Goal: Task Accomplishment & Management: Manage account settings

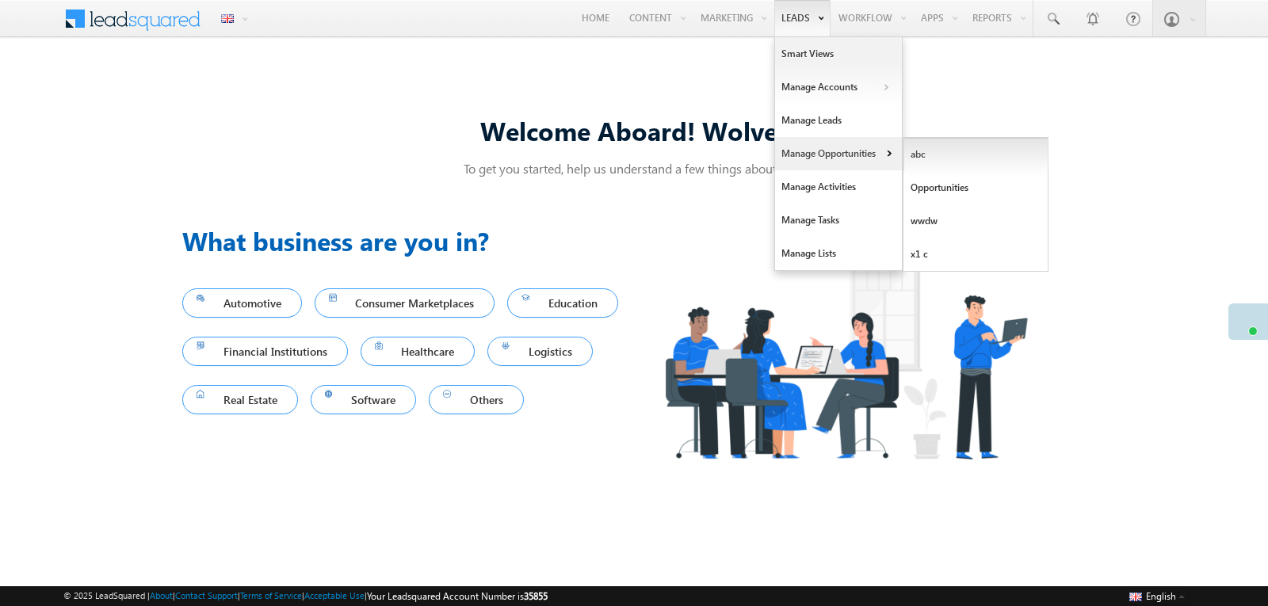
click at [931, 154] on link "abc" at bounding box center [976, 154] width 145 height 33
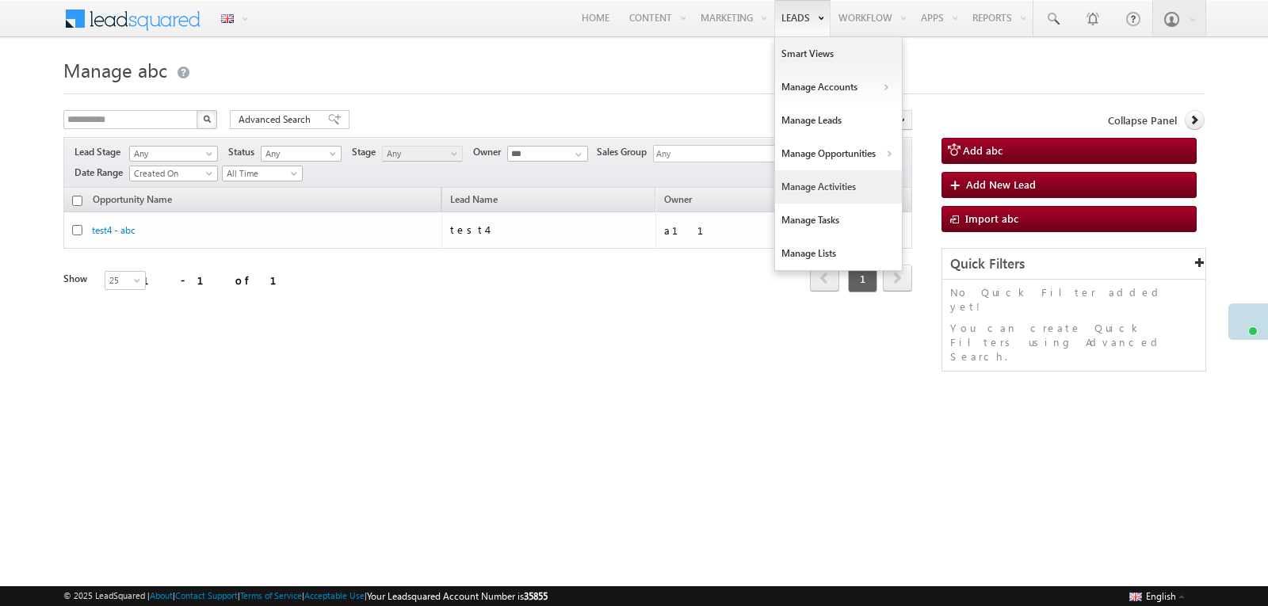
click at [820, 186] on link "Manage Activities" at bounding box center [838, 186] width 127 height 33
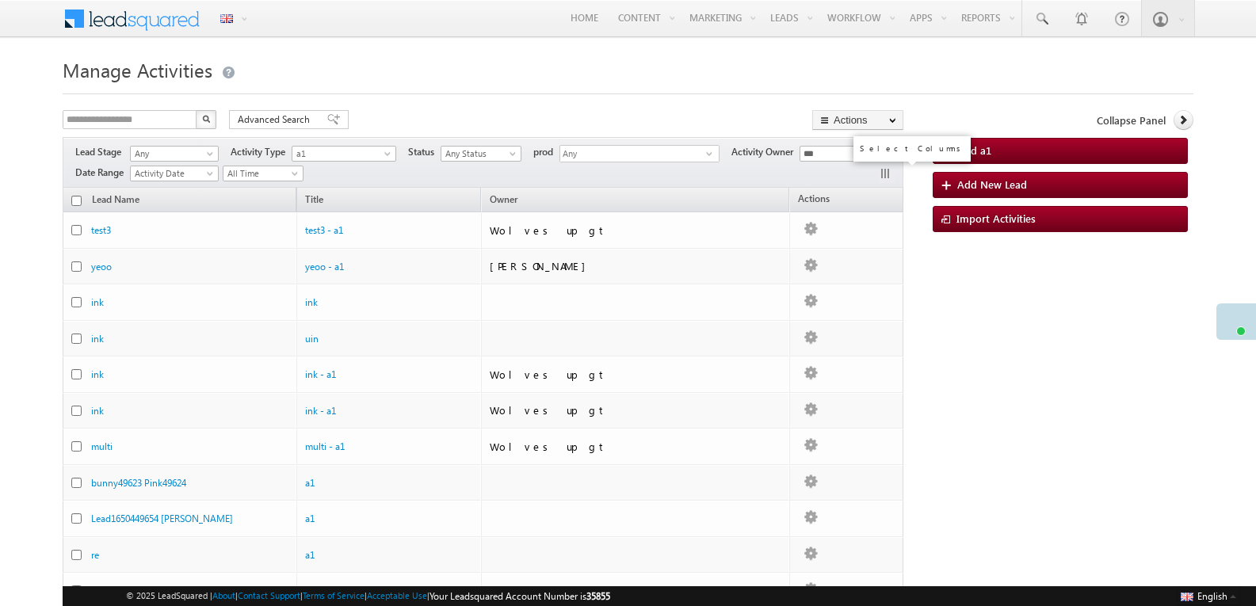
click at [886, 172] on button "button" at bounding box center [887, 175] width 16 height 16
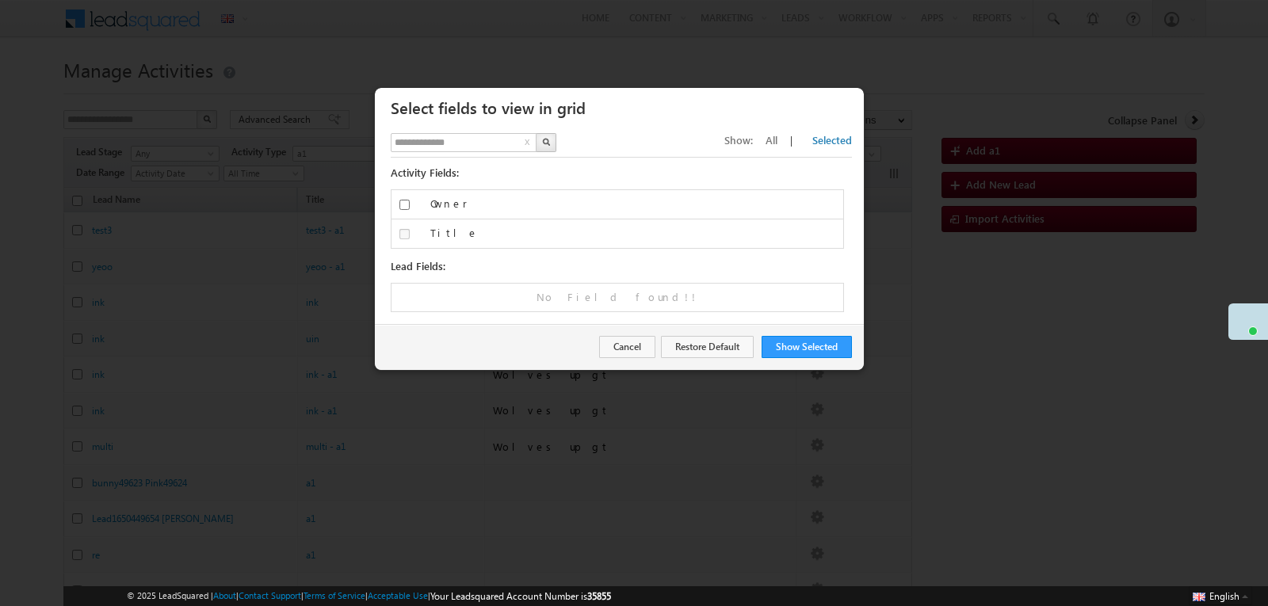
click at [778, 141] on span "All" at bounding box center [772, 139] width 12 height 13
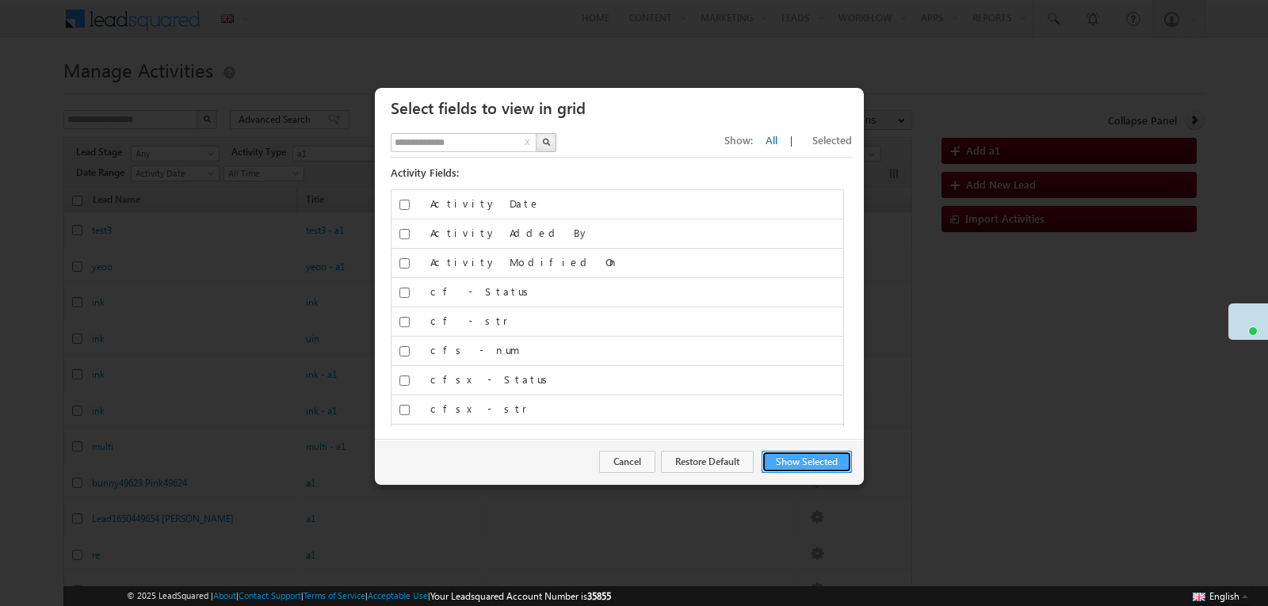
click at [822, 462] on button "Show Selected" at bounding box center [807, 462] width 90 height 22
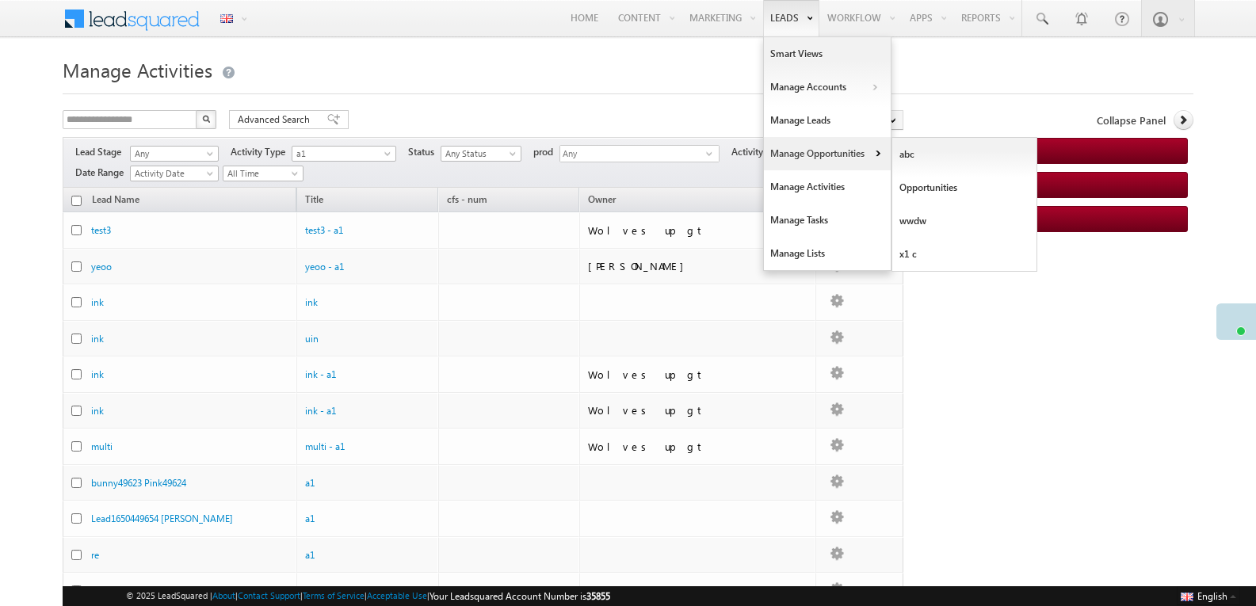
click at [812, 155] on link "Manage Opportunities" at bounding box center [827, 153] width 127 height 33
click at [920, 159] on link "abc" at bounding box center [964, 154] width 145 height 33
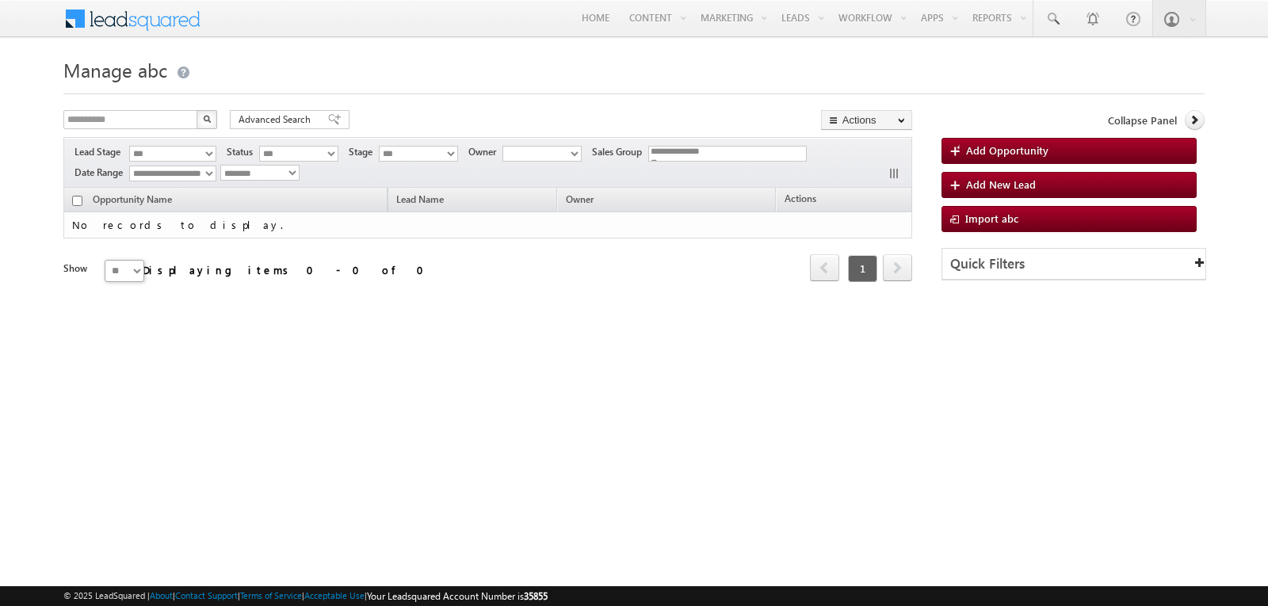
select select
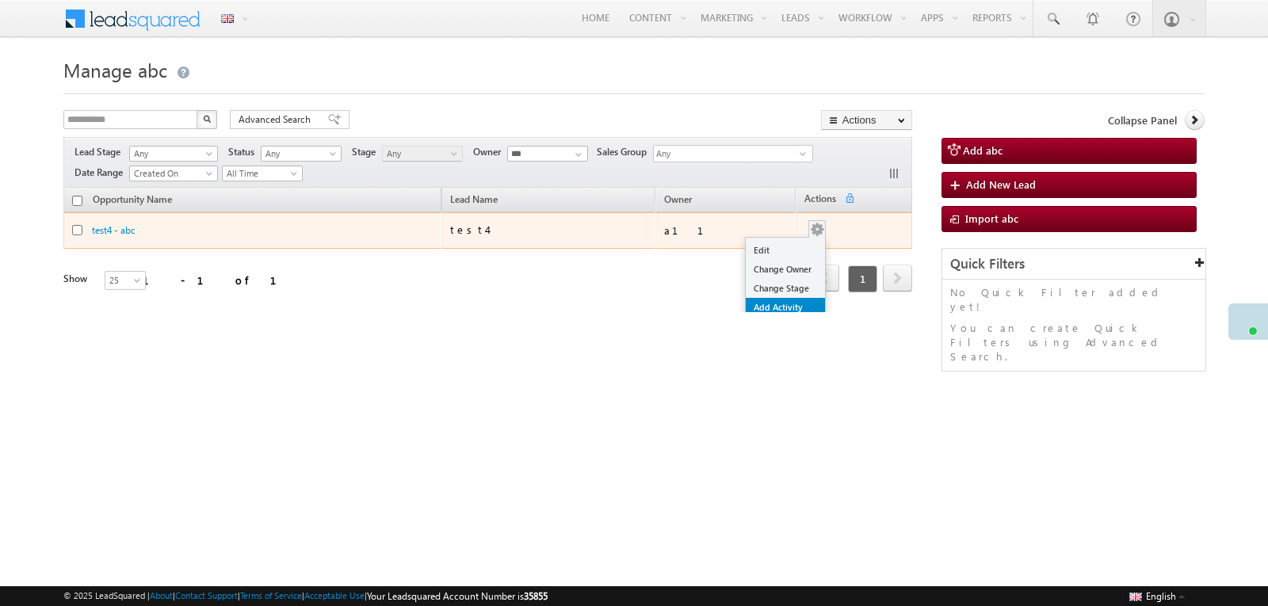
click at [763, 302] on link "Add Activity" at bounding box center [785, 307] width 79 height 19
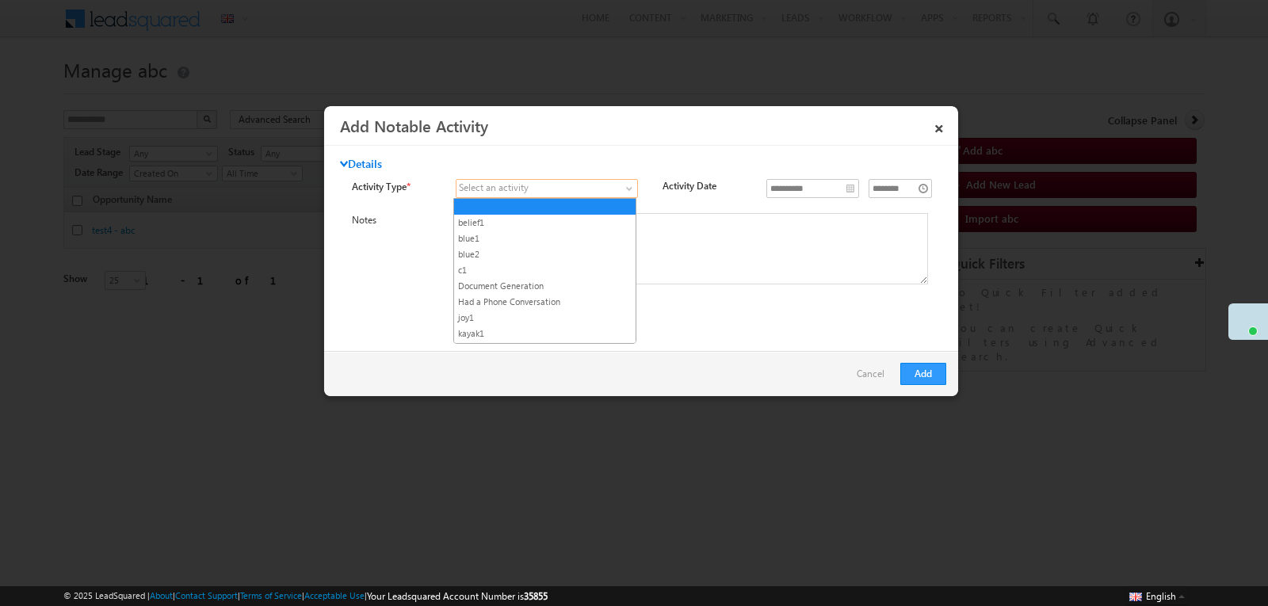
click at [625, 185] on span at bounding box center [631, 191] width 13 height 13
click at [571, 268] on link "c1" at bounding box center [544, 270] width 181 height 14
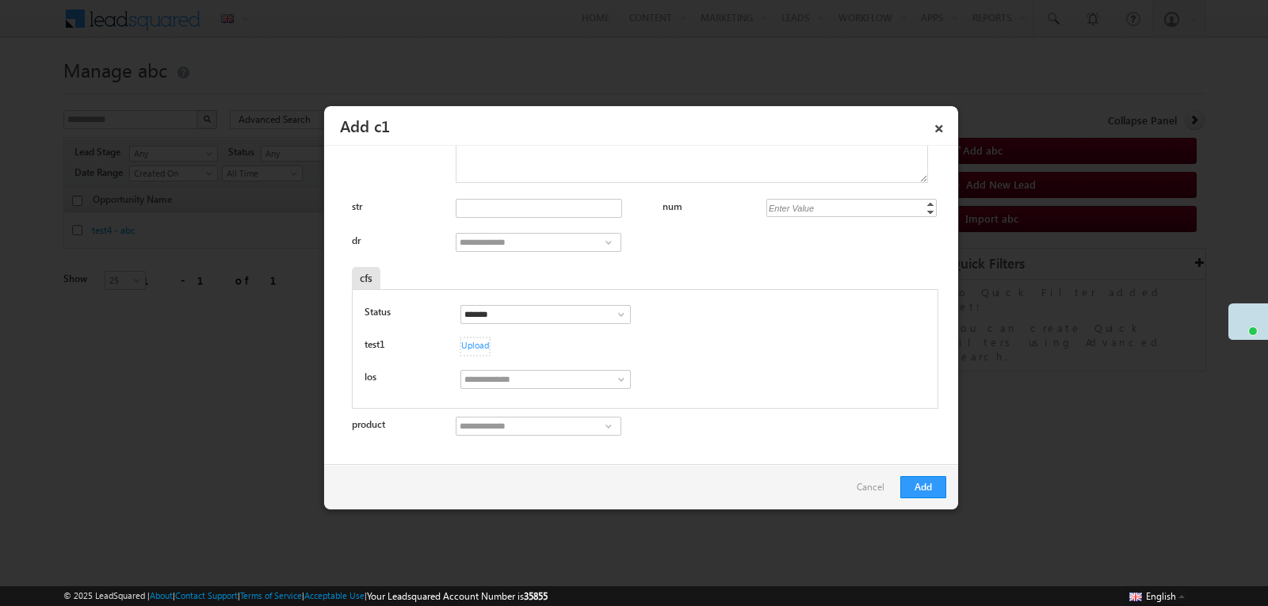
scroll to position [102, 0]
click at [924, 201] on link "Increment" at bounding box center [930, 203] width 13 height 8
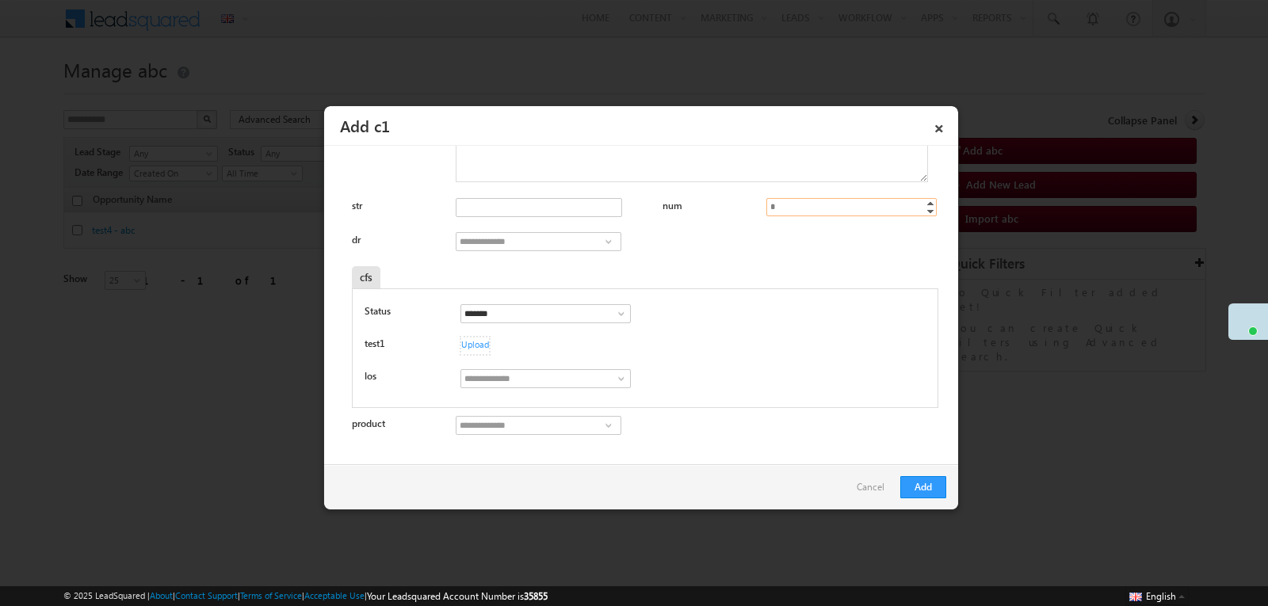
click at [924, 201] on link "Increment" at bounding box center [930, 203] width 13 height 8
drag, startPoint x: 922, startPoint y: 201, endPoint x: 900, endPoint y: 203, distance: 22.3
click at [900, 203] on div "7.00 * Increment Decrement" at bounding box center [851, 207] width 170 height 18
click at [900, 203] on input "*" at bounding box center [851, 207] width 170 height 18
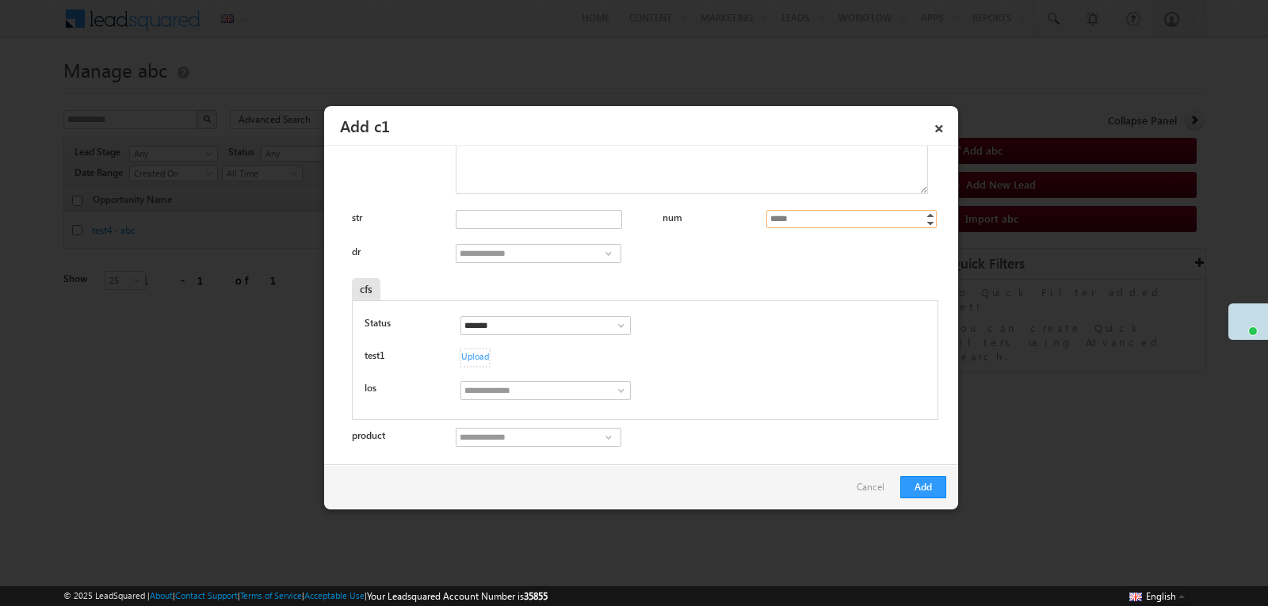
scroll to position [91, 0]
type input "*****"
click at [921, 489] on button "Add" at bounding box center [923, 487] width 46 height 22
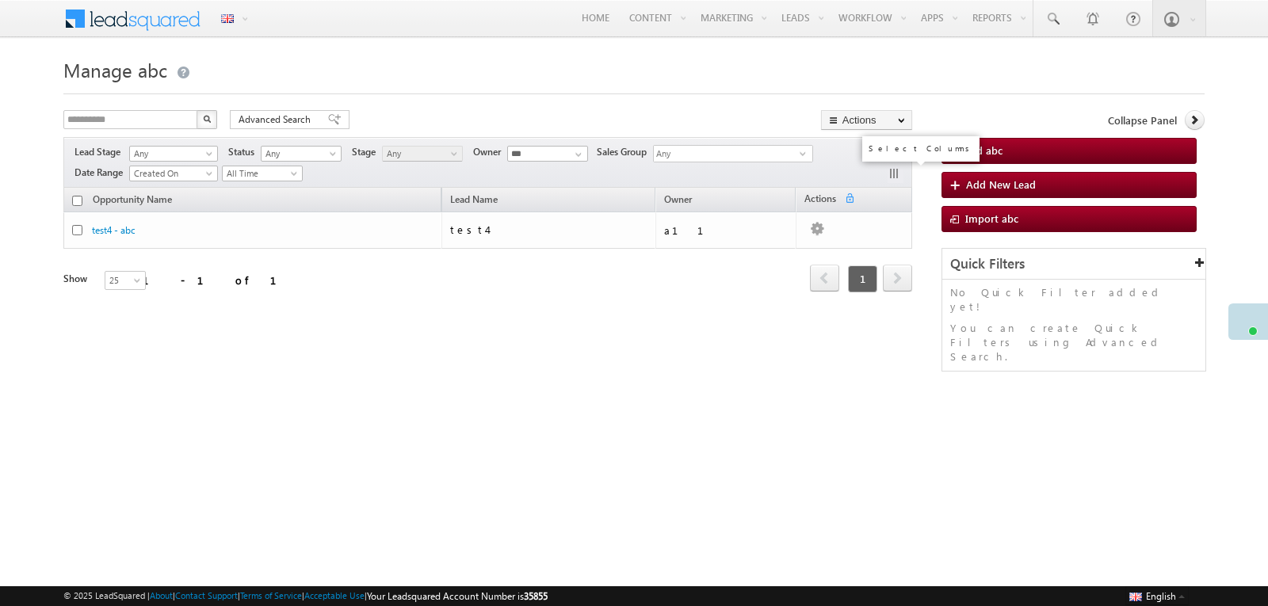
click at [896, 172] on button "button" at bounding box center [896, 175] width 16 height 16
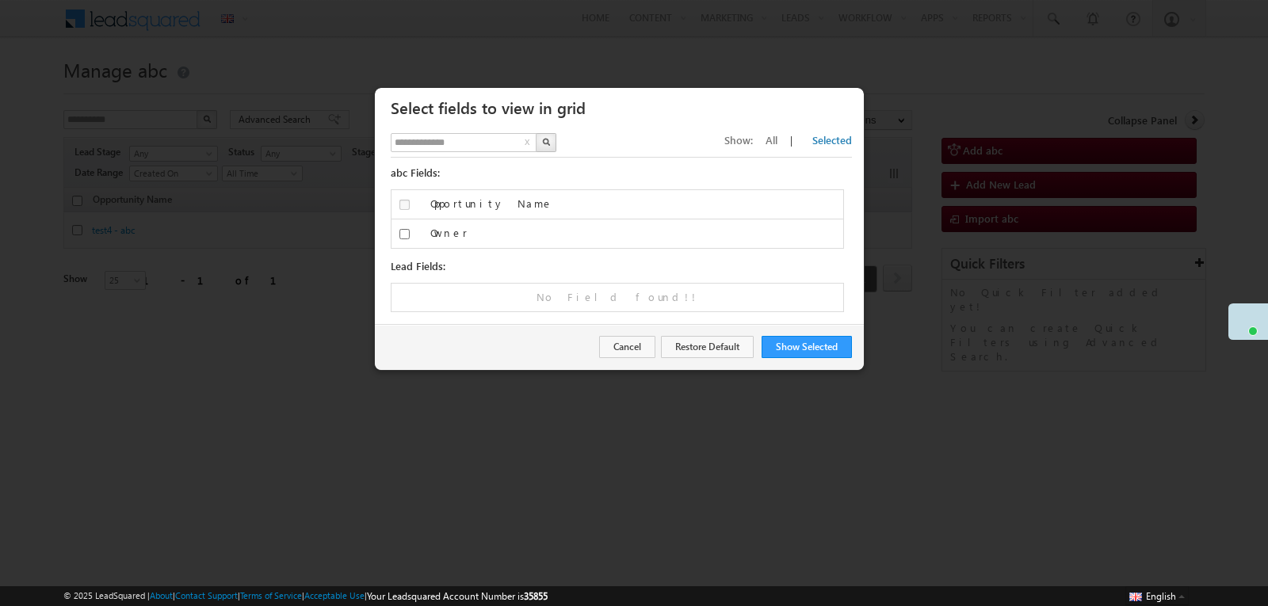
click at [778, 141] on span "All" at bounding box center [772, 139] width 12 height 13
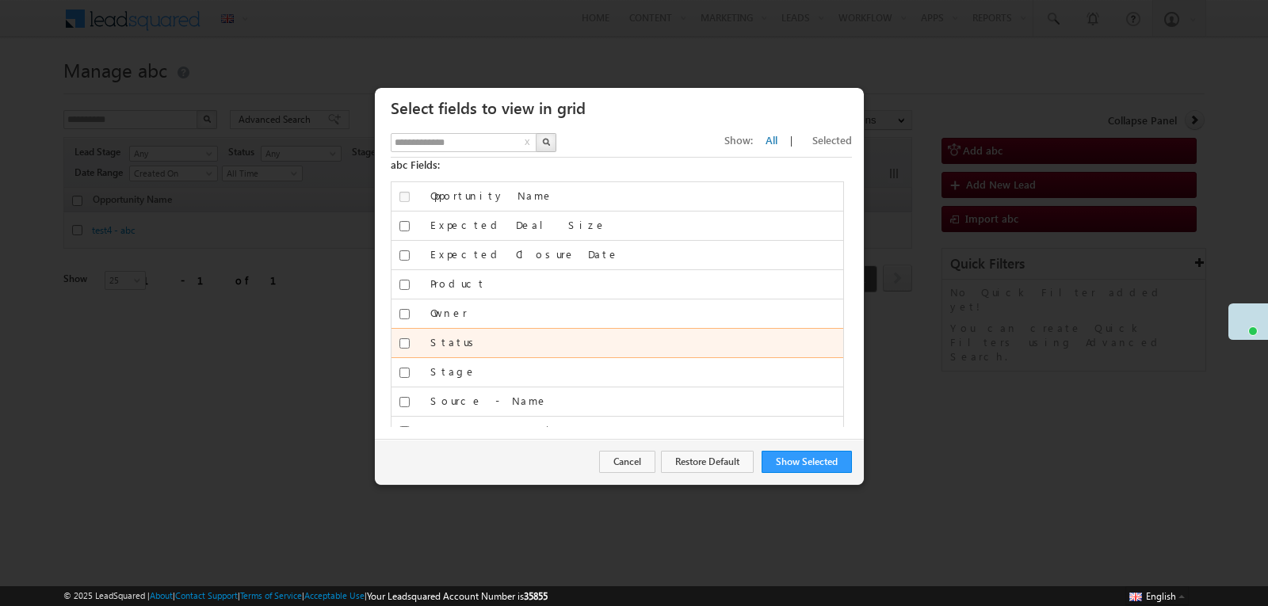
scroll to position [6, 0]
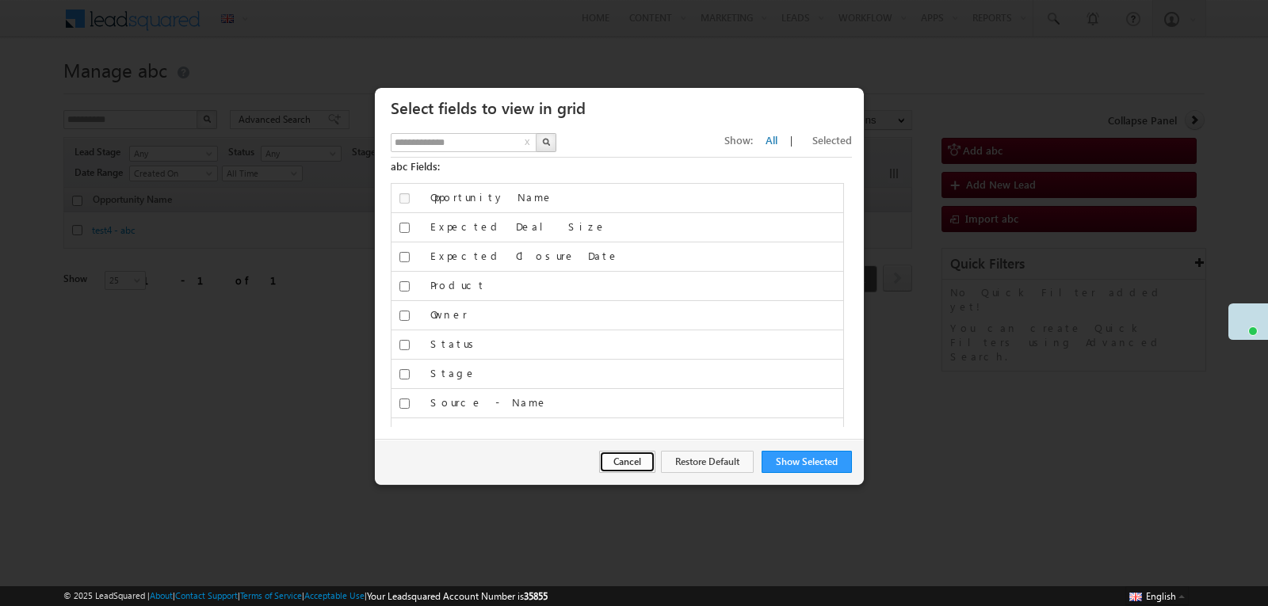
click at [613, 464] on button "Cancel" at bounding box center [627, 462] width 56 height 22
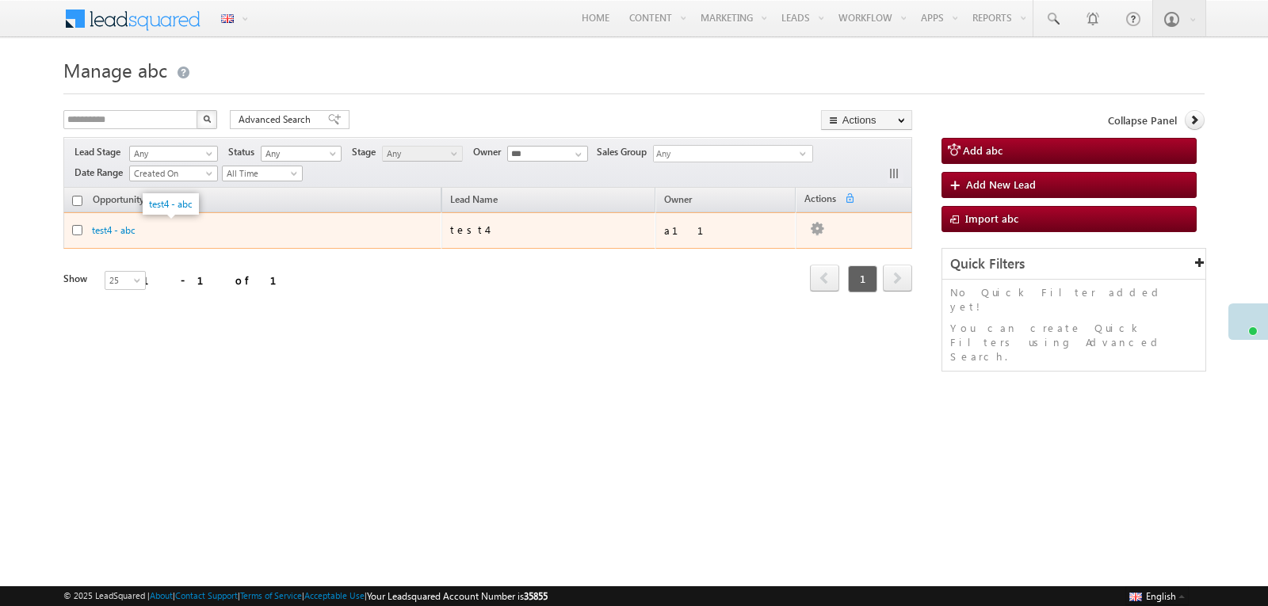
click at [246, 234] on div "test4 - abc" at bounding box center [171, 230] width 159 height 15
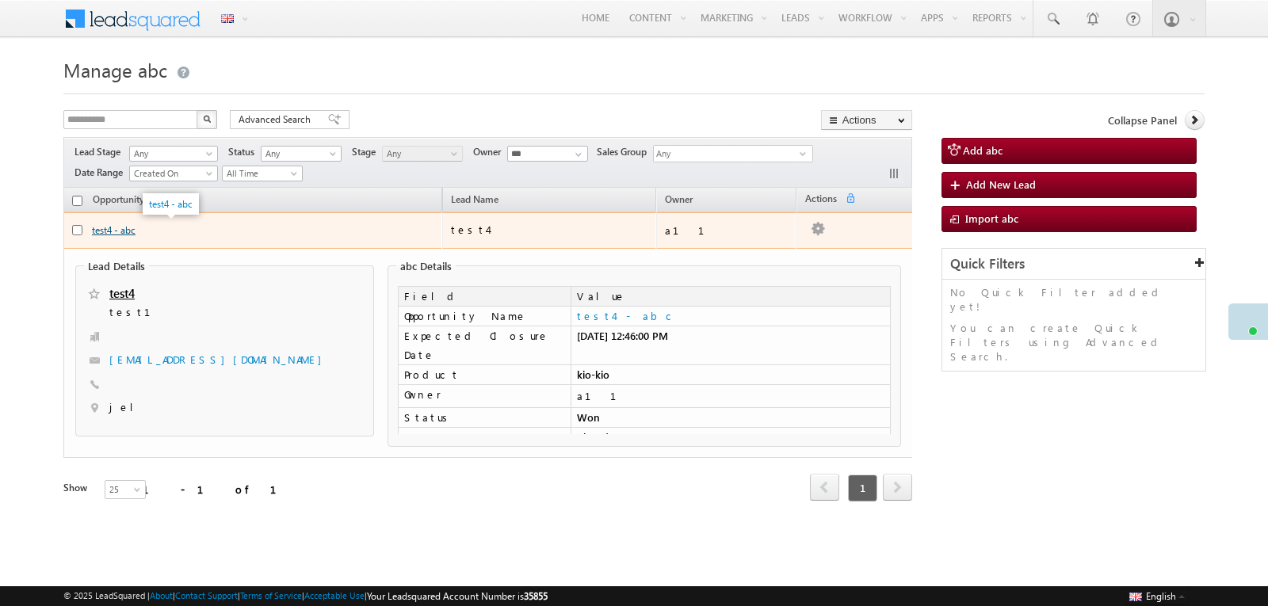
click at [128, 227] on link "test4 - abc" at bounding box center [114, 230] width 44 height 12
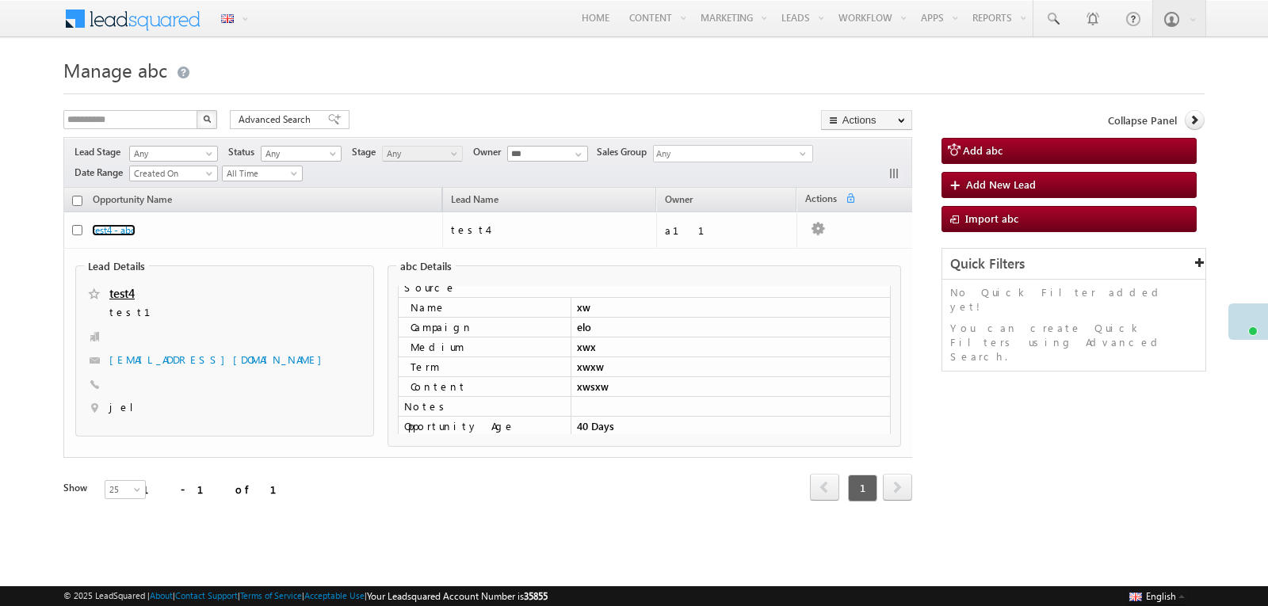
scroll to position [224, 0]
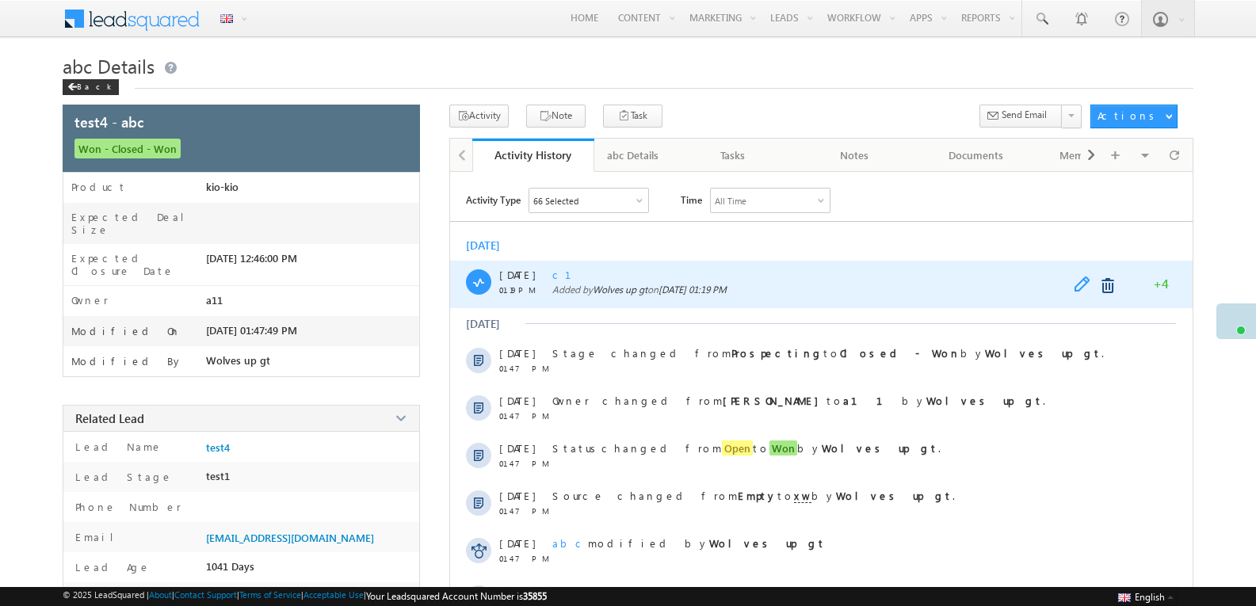
click at [1081, 285] on span at bounding box center [1086, 286] width 25 height 19
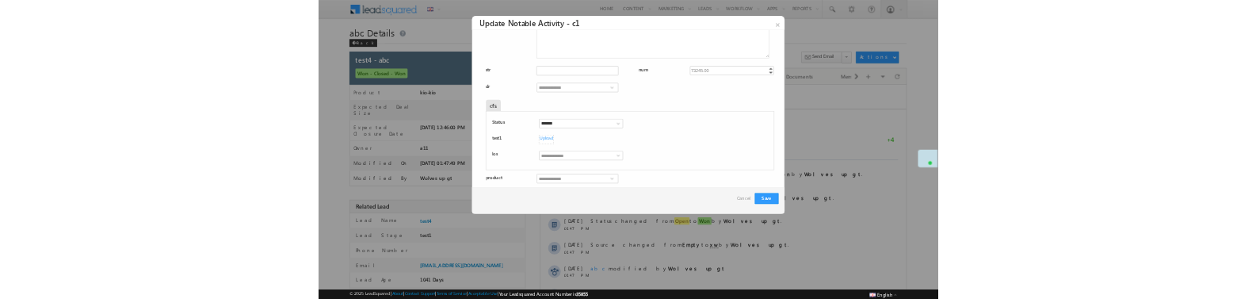
scroll to position [117, 0]
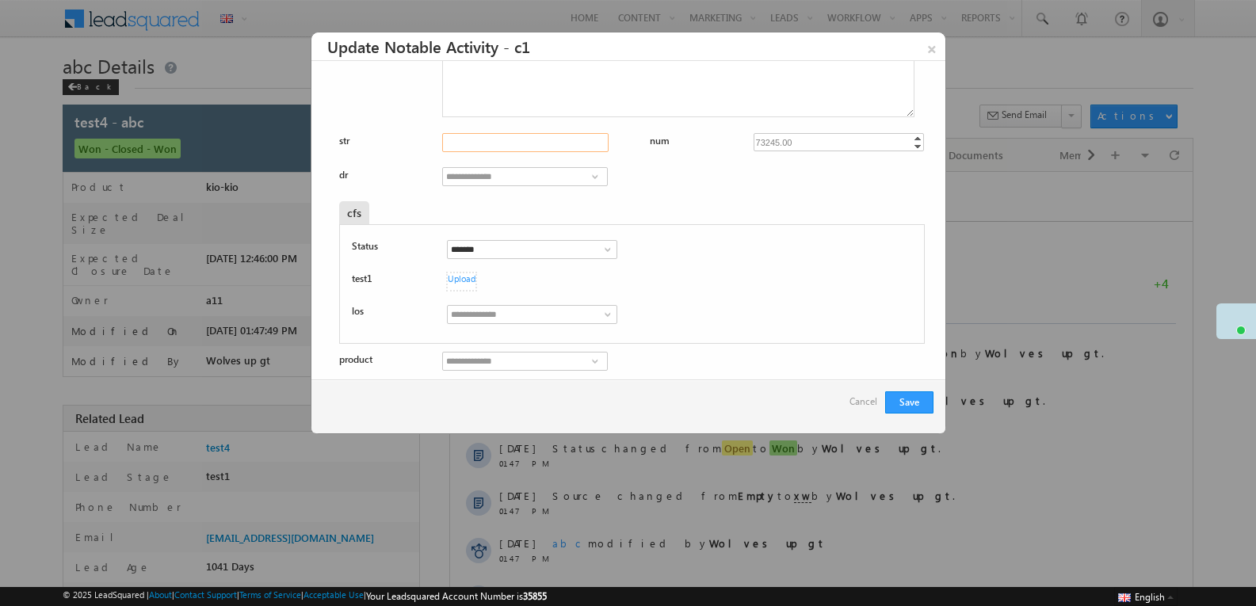
click at [561, 147] on input "Opportunity Name" at bounding box center [525, 142] width 166 height 19
type input "*****"
click at [705, 202] on div "cfs" at bounding box center [556, 212] width 435 height 23
click at [903, 406] on button "Save" at bounding box center [909, 403] width 48 height 22
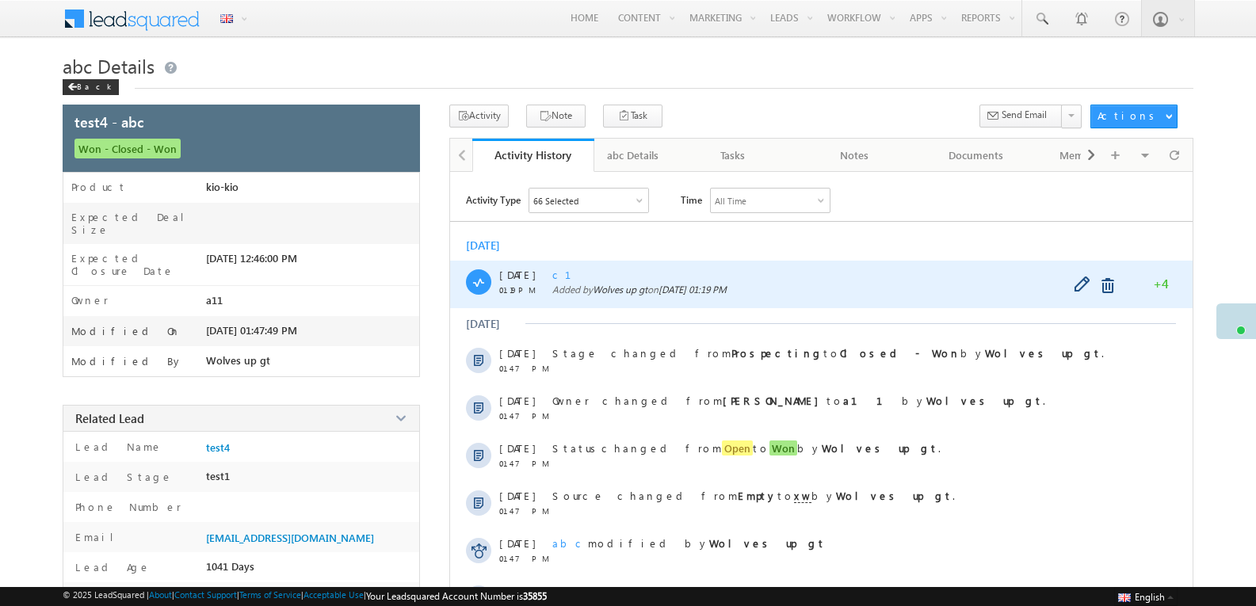
click at [559, 273] on span "c1" at bounding box center [571, 274] width 38 height 13
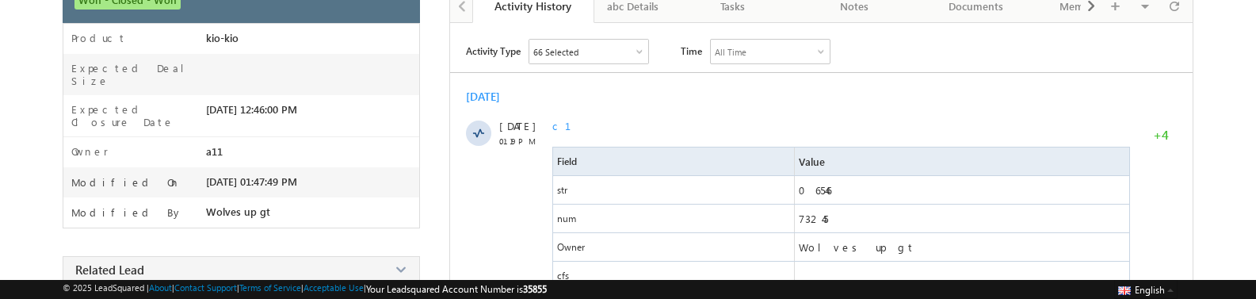
scroll to position [153, 0]
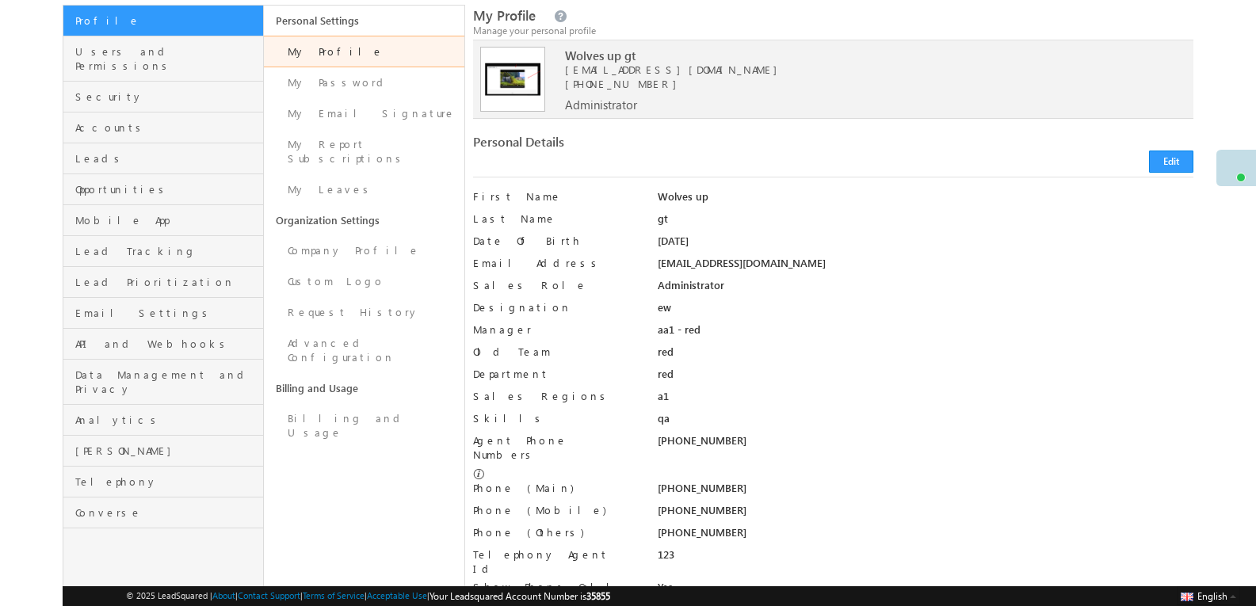
scroll to position [110, 0]
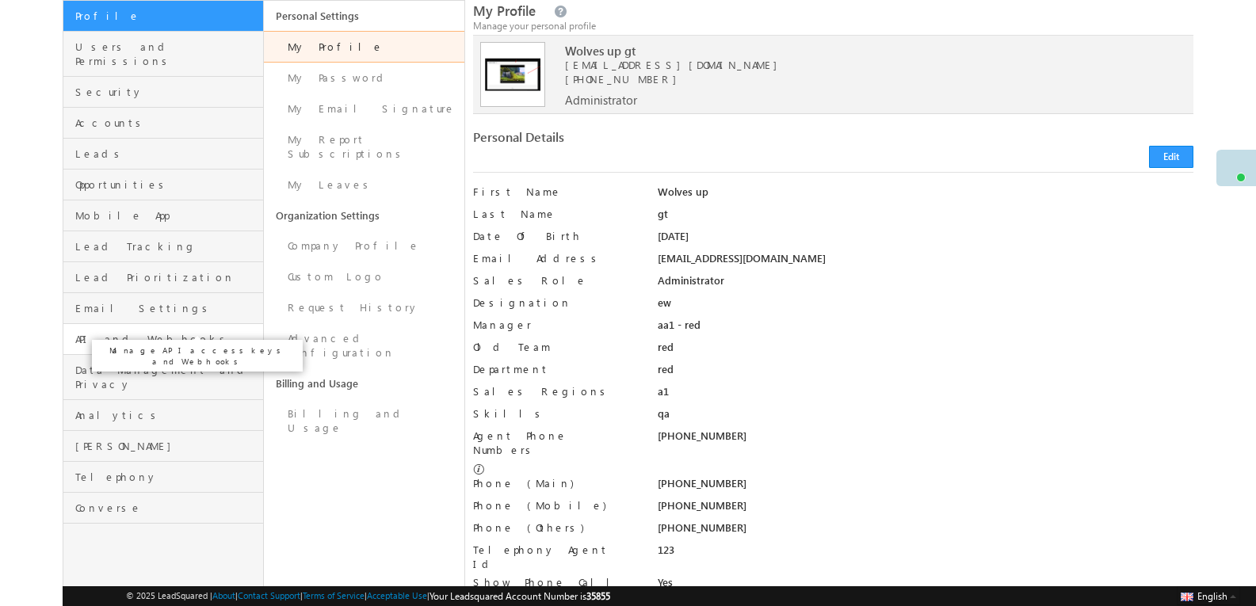
click at [117, 332] on span "API and Webhooks" at bounding box center [167, 339] width 184 height 14
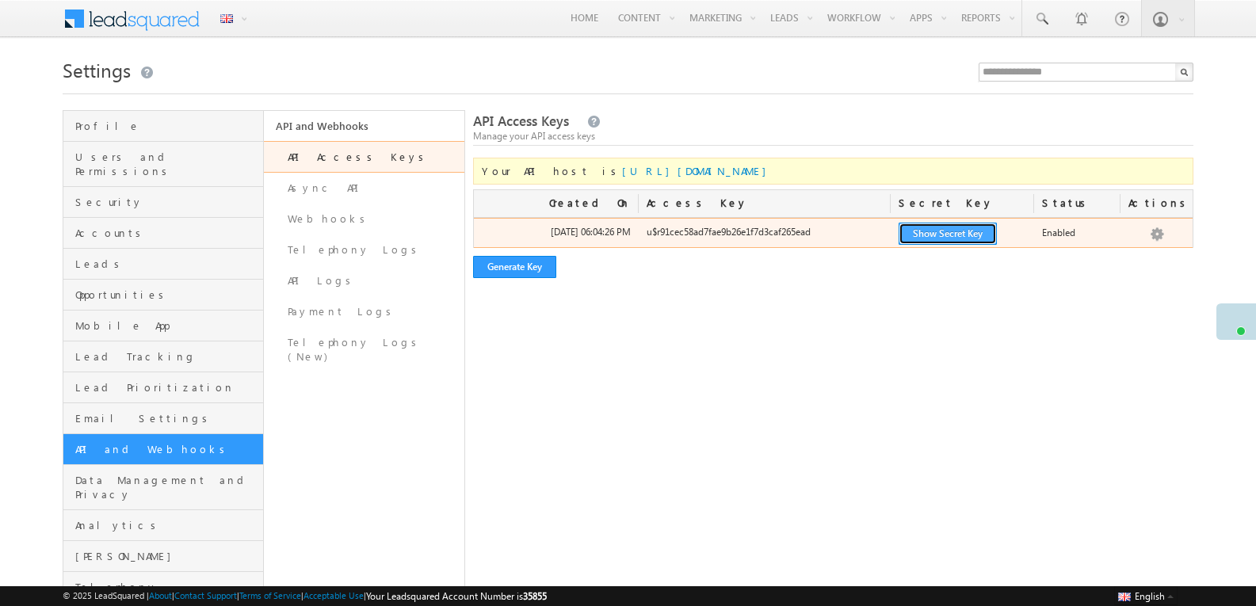
click at [947, 231] on button "Show Secret Key" at bounding box center [948, 234] width 98 height 22
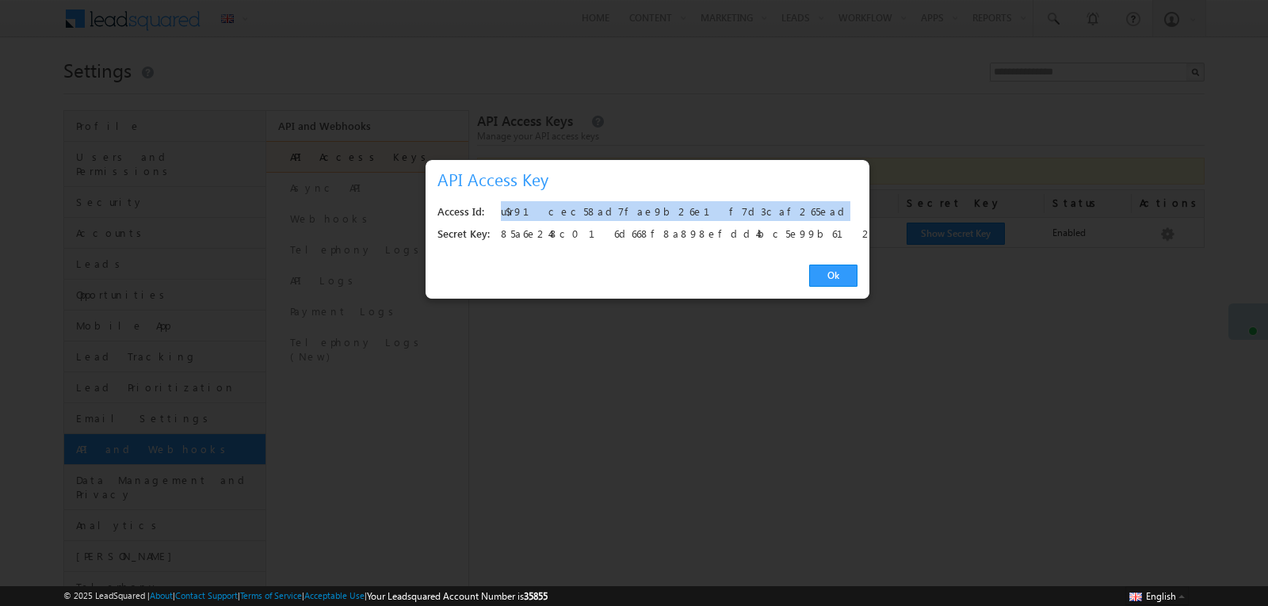
drag, startPoint x: 502, startPoint y: 211, endPoint x: 710, endPoint y: 218, distance: 208.6
click at [710, 218] on div "u$r91cec58ad7fae9b26e1f7d3caf265ead" at bounding box center [675, 212] width 348 height 22
copy div "u$r91cec58ad7fae9b26e1f7d3caf265ead"
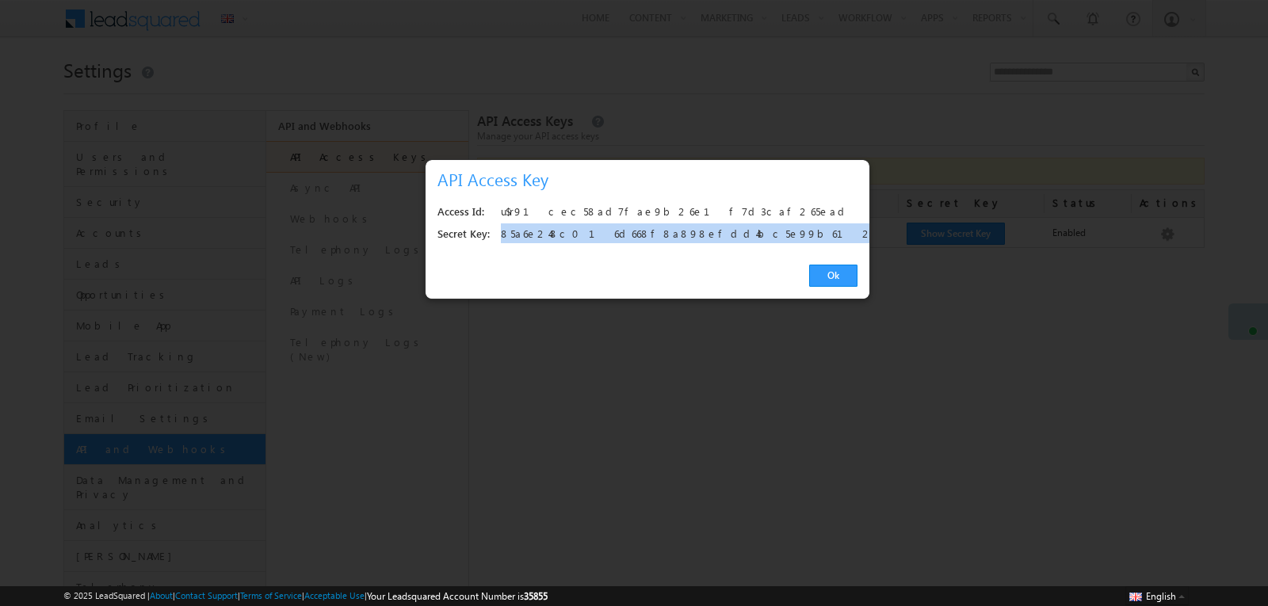
drag, startPoint x: 502, startPoint y: 235, endPoint x: 722, endPoint y: 235, distance: 220.3
click at [722, 235] on div "85a6e248c016d668f8a898efdd4bc5e99b612678" at bounding box center [675, 235] width 348 height 22
copy div "85a6e248c016d668f8a898efdd4bc5e99b612678"
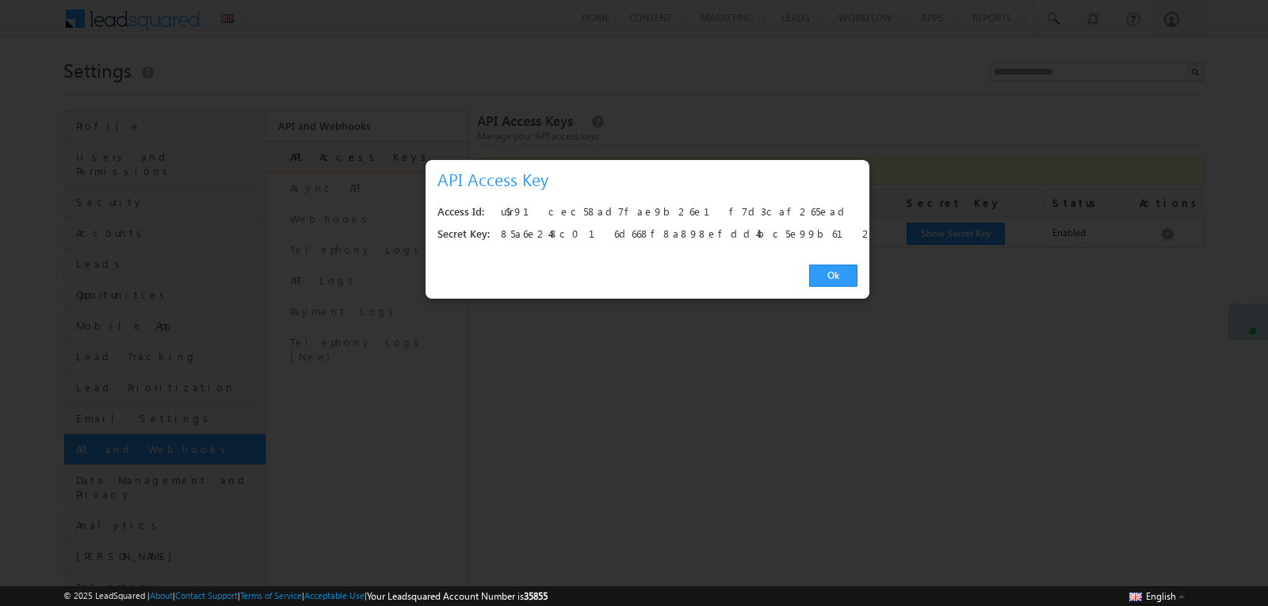
click at [829, 264] on div "Ok" at bounding box center [648, 276] width 444 height 45
click at [829, 270] on link "Ok" at bounding box center [833, 276] width 48 height 22
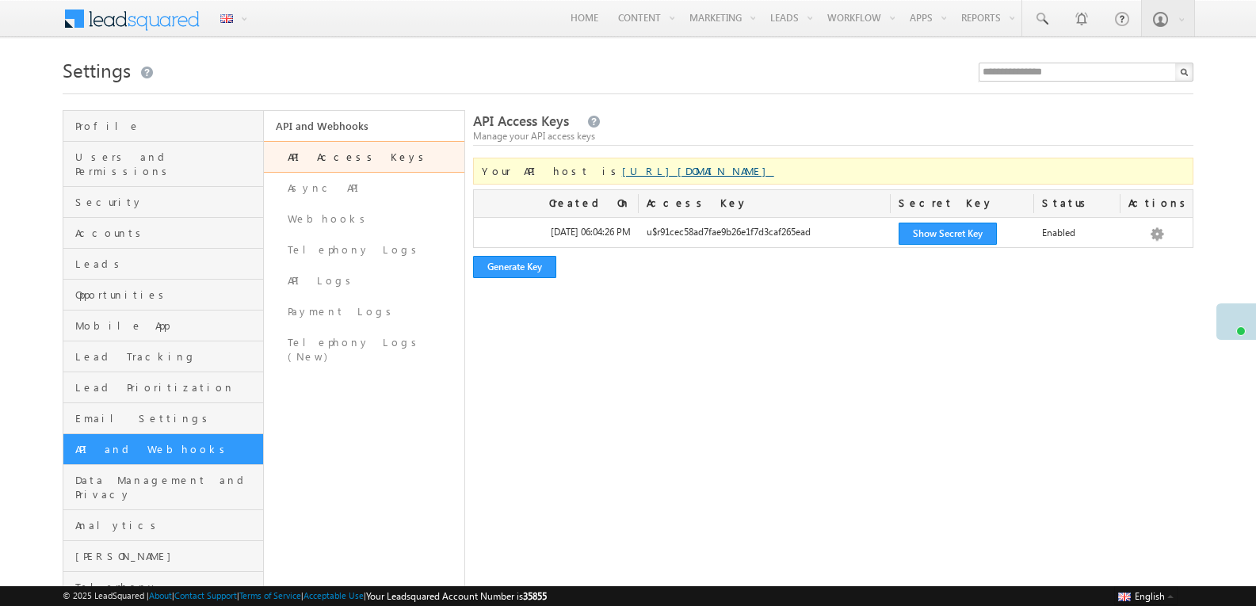
drag, startPoint x: 589, startPoint y: 172, endPoint x: 651, endPoint y: 168, distance: 61.9
click at [651, 168] on link "[URL][DOMAIN_NAME]" at bounding box center [698, 170] width 152 height 13
